Goal: Check status: Check status

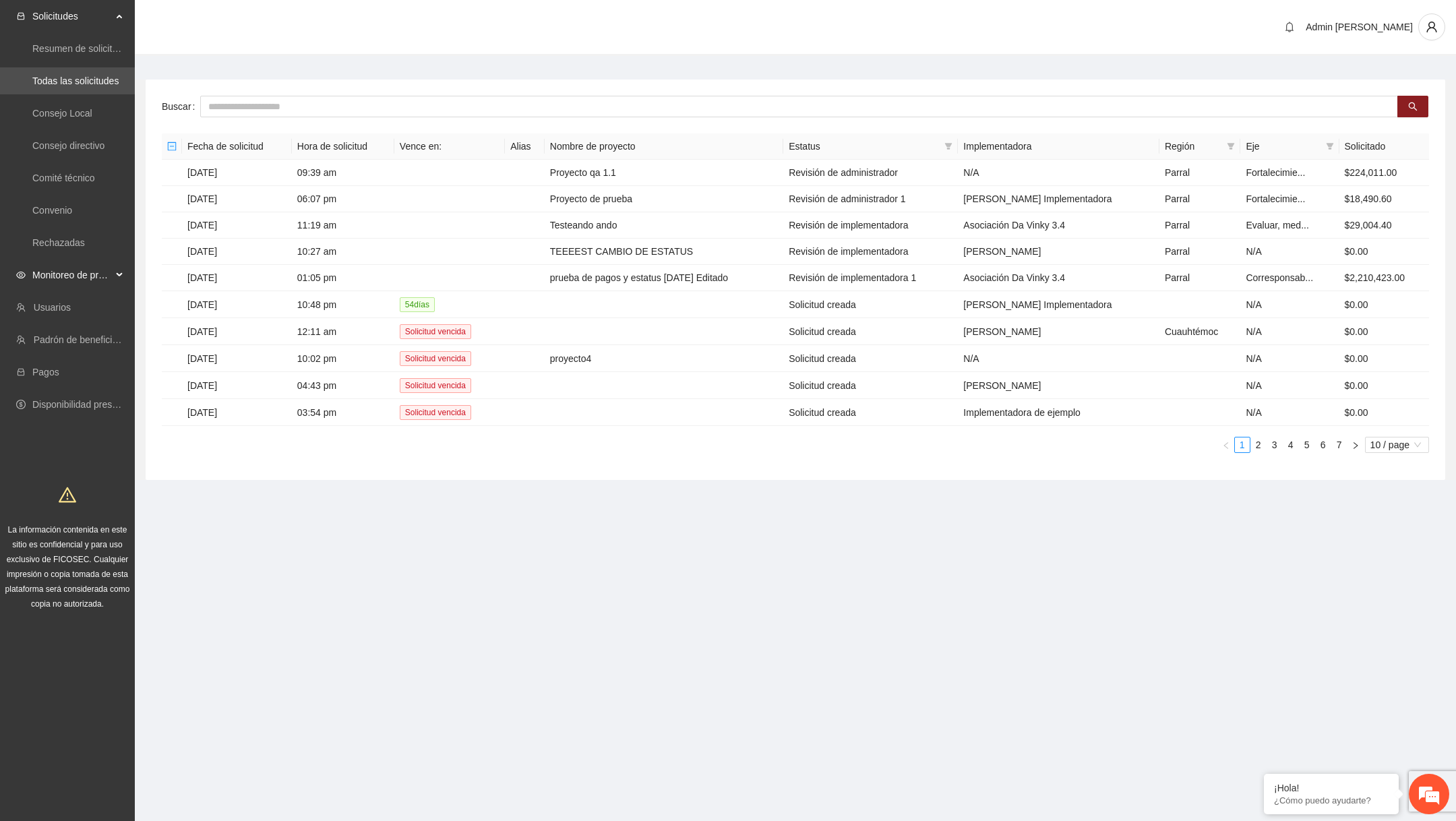
click at [97, 277] on span "Monitoreo de proyectos" at bounding box center [72, 275] width 79 height 27
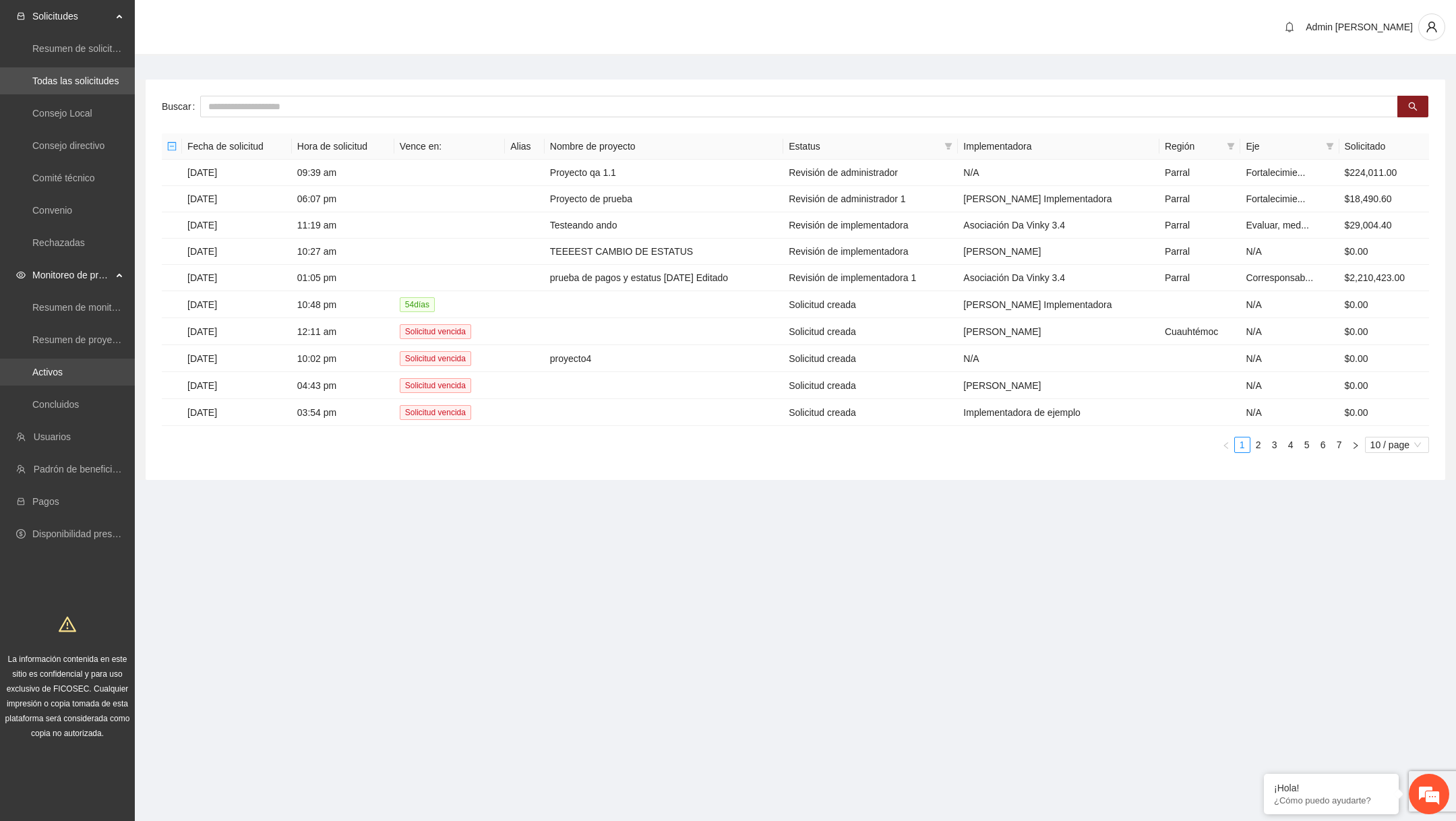
click at [63, 377] on link "Activos" at bounding box center [47, 372] width 30 height 11
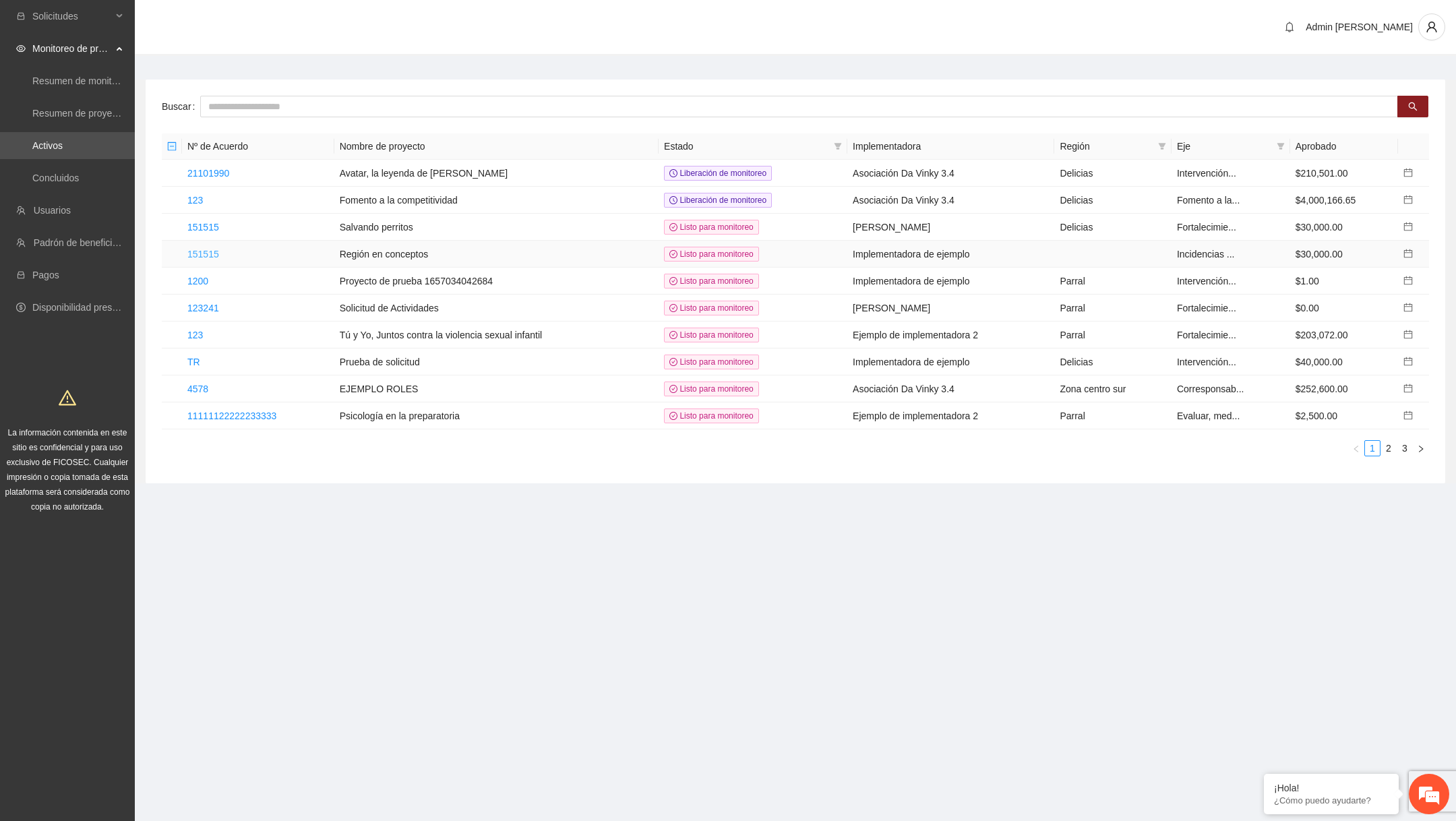
click at [209, 251] on link "151515" at bounding box center [203, 254] width 32 height 11
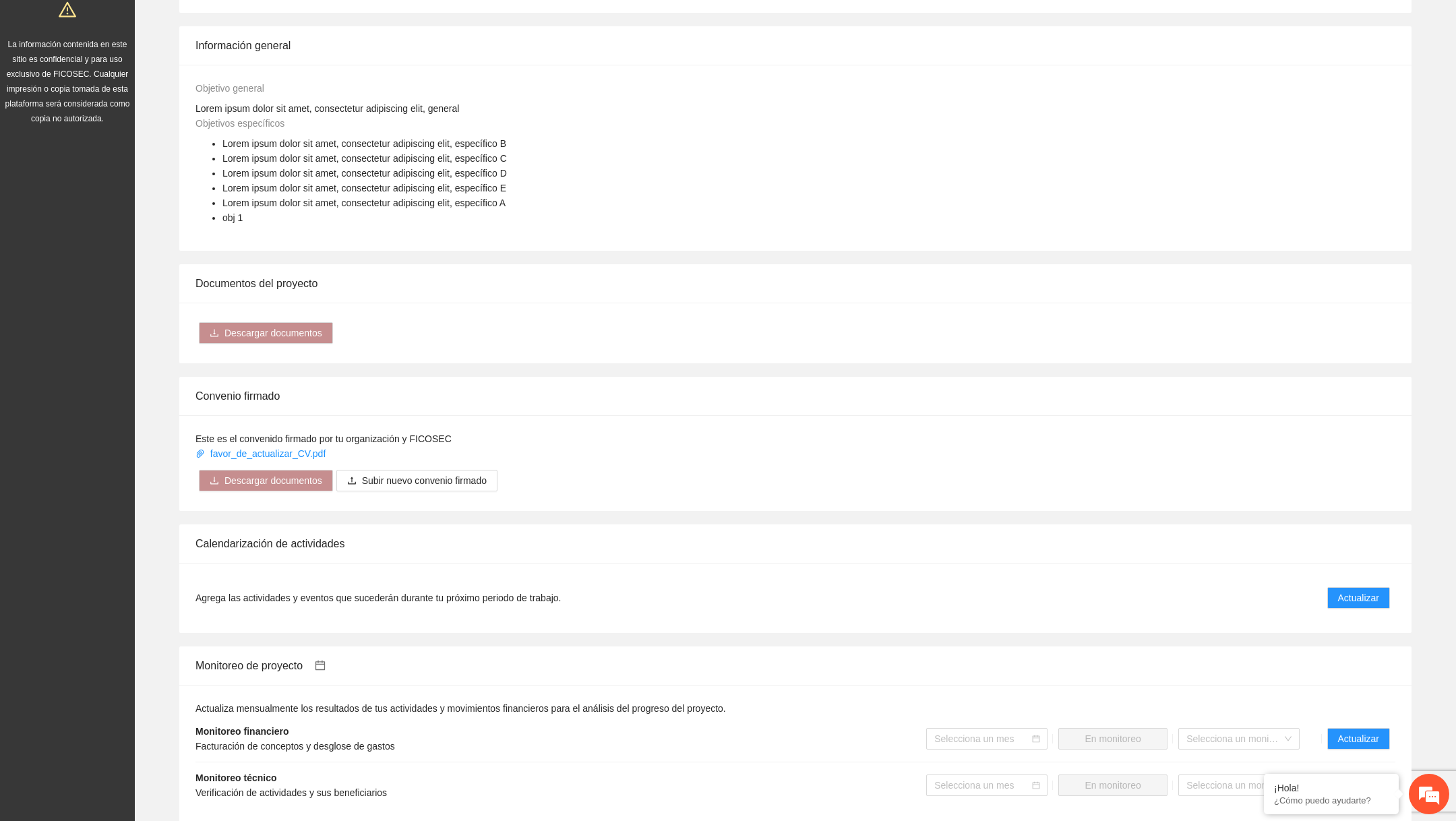
scroll to position [767, 0]
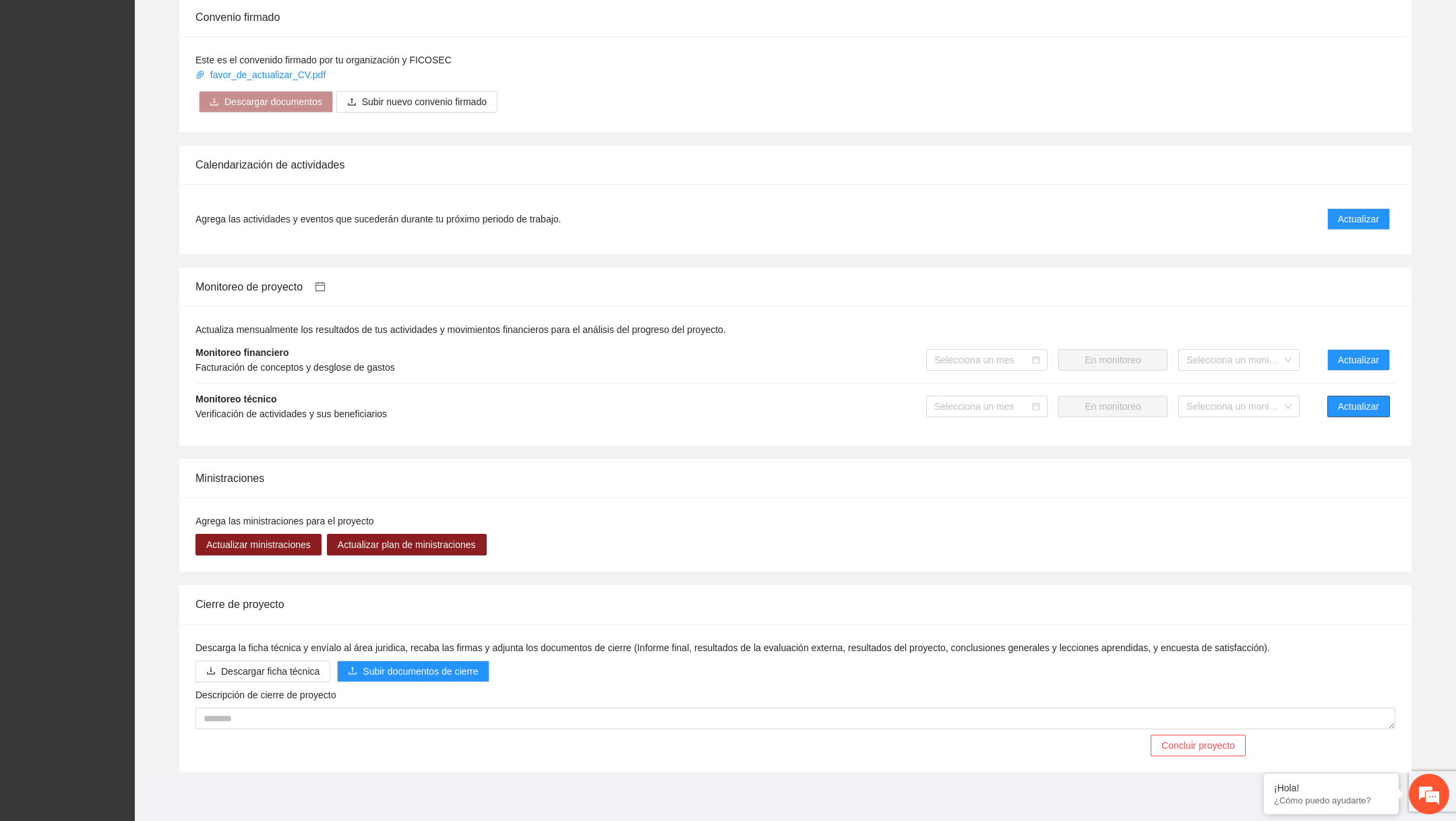
click at [1346, 415] on button "Actualizar" at bounding box center [1359, 406] width 63 height 22
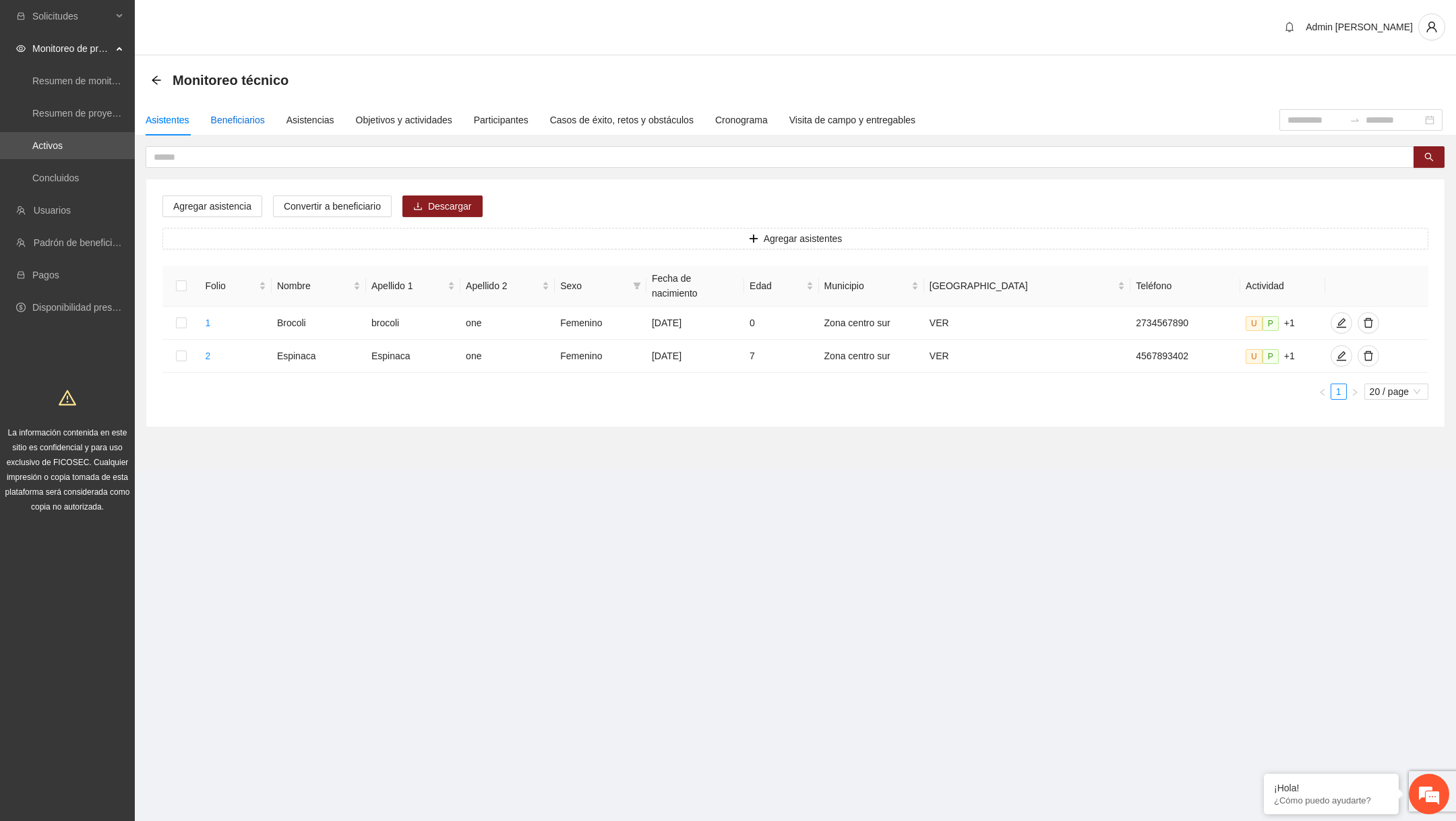
click at [252, 124] on div "Beneficiarios" at bounding box center [238, 120] width 54 height 15
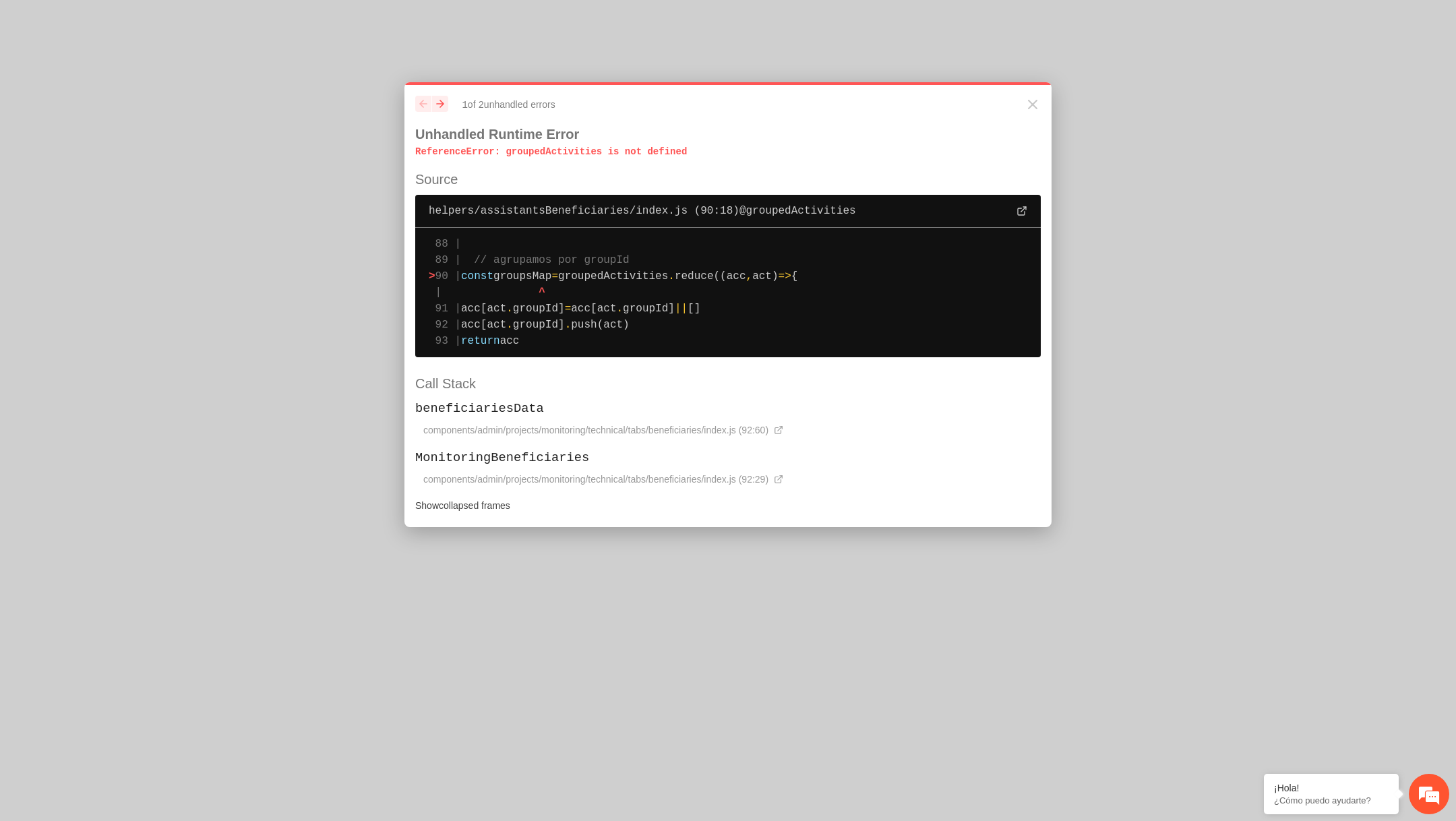
click at [650, 279] on span "groupedActivities" at bounding box center [613, 277] width 110 height 12
